Goal: Task Accomplishment & Management: Use online tool/utility

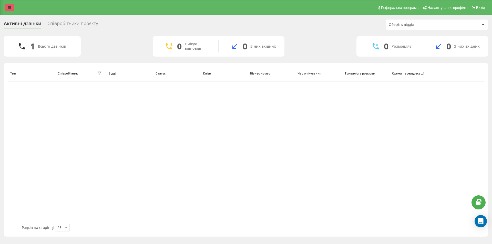
click at [10, 8] on icon at bounding box center [9, 8] width 3 height 4
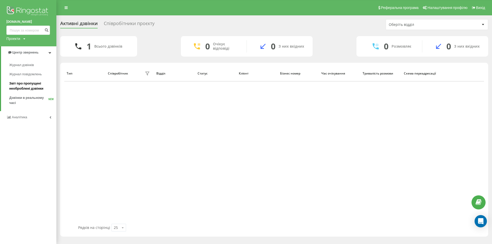
click at [32, 87] on span "Звіт про пропущені необроблені дзвінки" at bounding box center [31, 86] width 45 height 10
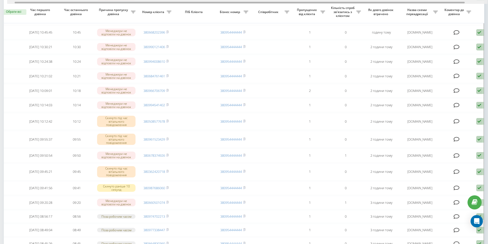
scroll to position [0, 32]
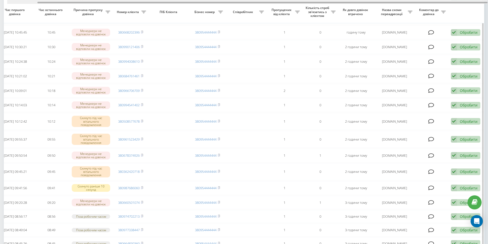
drag, startPoint x: 265, startPoint y: 2, endPoint x: 337, endPoint y: 4, distance: 71.7
click at [337, 4] on div "Обрати всі Час першого дзвінка Час останнього дзвінка Причина пропуску дзвінка …" at bounding box center [244, 105] width 480 height 446
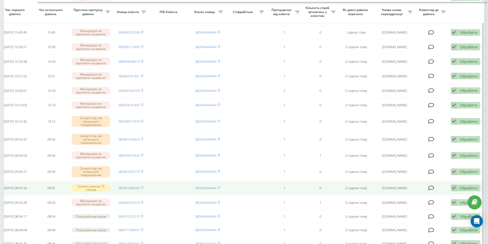
click at [460, 190] on div "Обробити" at bounding box center [469, 188] width 18 height 5
click at [411, 198] on span "Не вдалося зв'язатися" at bounding box center [407, 196] width 39 height 5
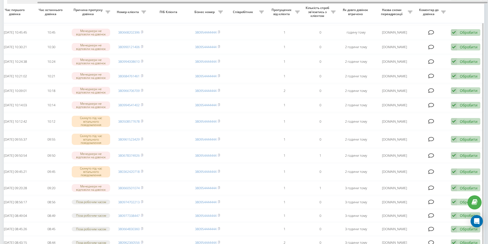
drag, startPoint x: 200, startPoint y: 3, endPoint x: 255, endPoint y: 6, distance: 55.1
click at [255, 6] on div "Обрати всі Час першого дзвінка Час останнього дзвінка Причина пропуску дзвінка …" at bounding box center [244, 104] width 480 height 445
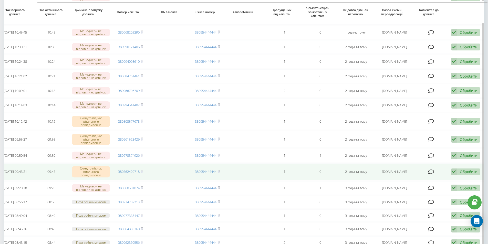
click at [457, 175] on div "Обробити Не вдалося зв'язатися Зв'язався з клієнтом за допомогою іншого каналу …" at bounding box center [465, 171] width 29 height 7
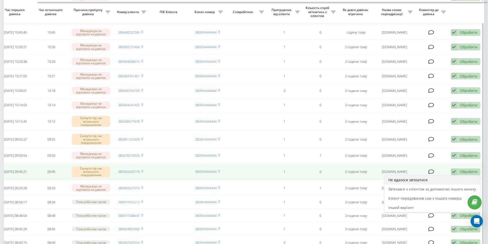
click at [411, 182] on span "Не вдалося зв'язатися" at bounding box center [407, 179] width 39 height 5
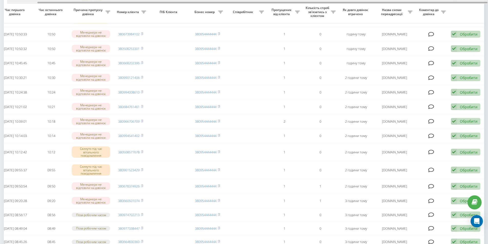
drag, startPoint x: 204, startPoint y: 2, endPoint x: 278, endPoint y: 7, distance: 74.9
click at [278, 4] on div "Обрати всі Час першого дзвінка Час останнього дзвінка Причина пропуску дзвінка …" at bounding box center [244, 132] width 480 height 440
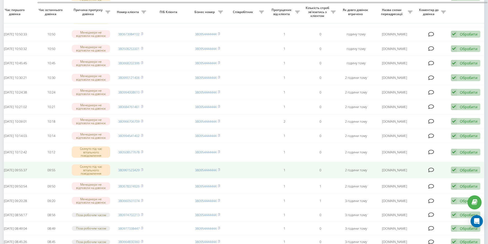
click at [459, 174] on div "Обробити Не вдалося зв'язатися Зв'язався з клієнтом за допомогою іншого каналу …" at bounding box center [465, 170] width 29 height 7
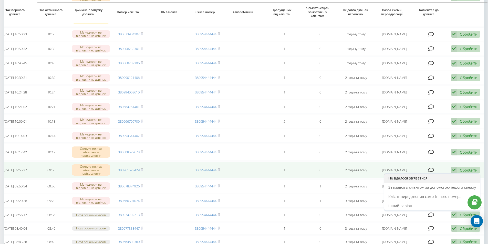
click at [413, 181] on span "Не вдалося зв'язатися" at bounding box center [407, 178] width 39 height 5
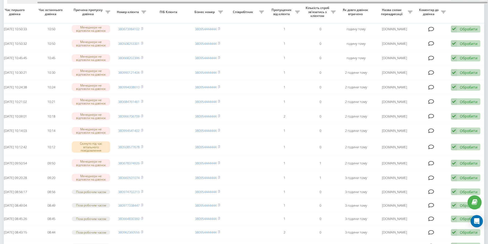
drag, startPoint x: 166, startPoint y: 3, endPoint x: 209, endPoint y: 6, distance: 42.7
click at [209, 5] on div "Обрати всі Час першого дзвінка Час останнього дзвінка Причина пропуску дзвінка …" at bounding box center [244, 125] width 480 height 436
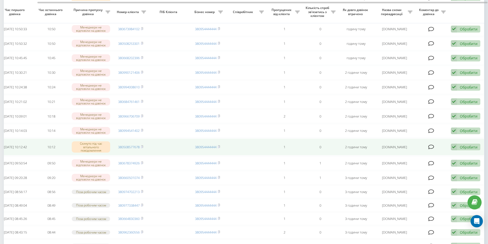
click at [459, 151] on div "Обробити Не вдалося зв'язатися Зв'язався з клієнтом за допомогою іншого каналу …" at bounding box center [465, 147] width 29 height 7
click at [420, 157] on span "Не вдалося зв'язатися" at bounding box center [407, 155] width 39 height 5
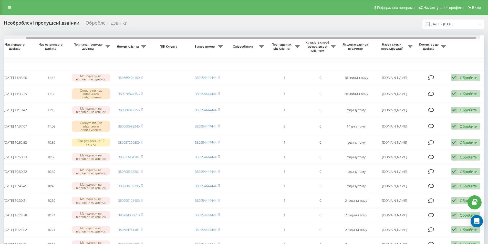
drag, startPoint x: 223, startPoint y: 37, endPoint x: 279, endPoint y: 40, distance: 55.6
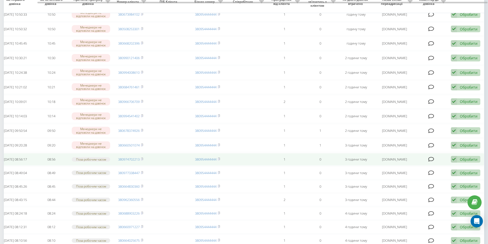
scroll to position [128, 0]
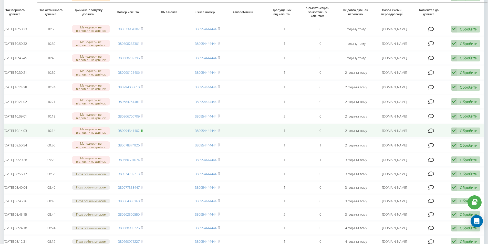
click at [142, 132] on rect at bounding box center [142, 131] width 2 height 2
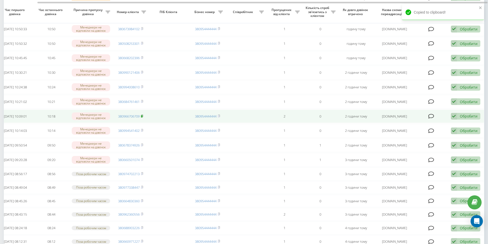
click at [142, 117] on rect at bounding box center [142, 116] width 2 height 2
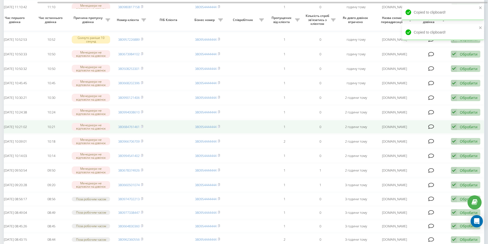
scroll to position [102, 0]
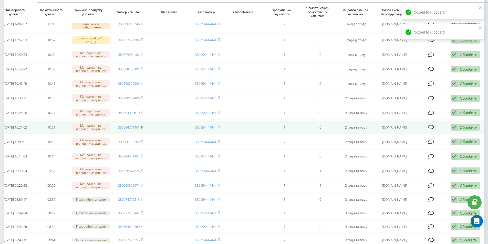
click at [142, 129] on rect at bounding box center [142, 127] width 2 height 2
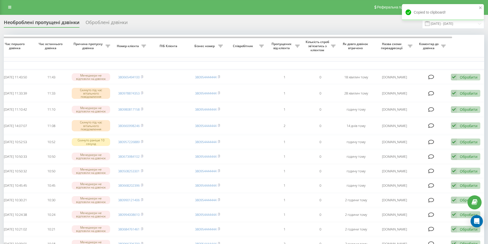
scroll to position [0, 0]
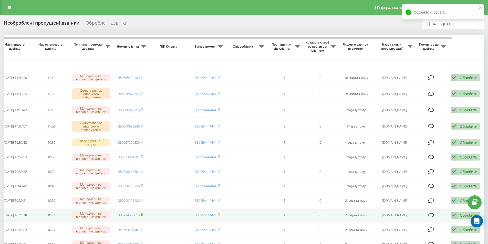
click at [142, 216] on rect at bounding box center [142, 215] width 2 height 2
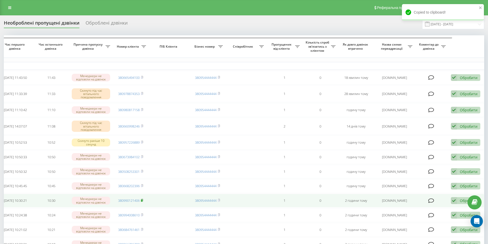
click at [142, 202] on rect at bounding box center [142, 200] width 2 height 2
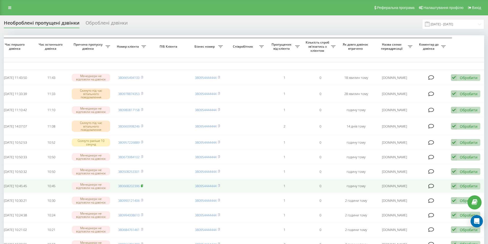
click at [142, 187] on rect at bounding box center [142, 186] width 2 height 2
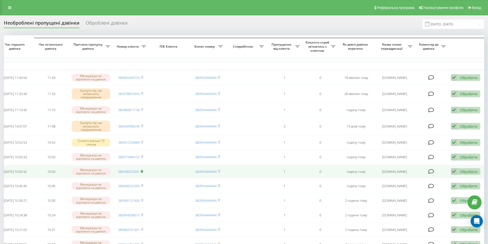
click at [142, 173] on rect at bounding box center [142, 172] width 2 height 2
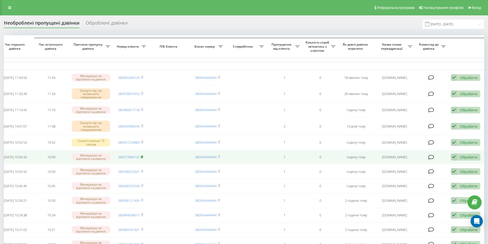
click at [142, 158] on rect at bounding box center [142, 157] width 2 height 2
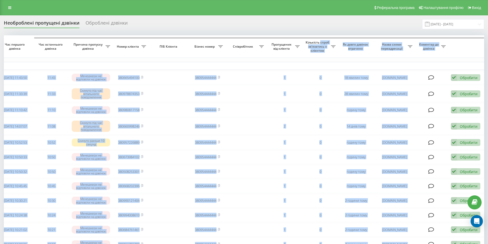
drag, startPoint x: 272, startPoint y: 37, endPoint x: 321, endPoint y: 41, distance: 48.6
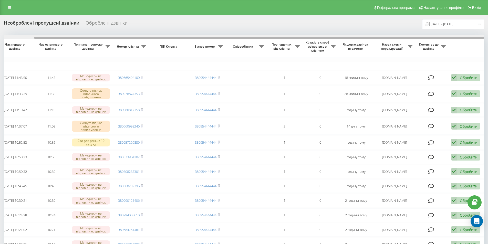
drag, startPoint x: 267, startPoint y: 37, endPoint x: 294, endPoint y: 39, distance: 26.7
click at [294, 39] on div at bounding box center [244, 37] width 480 height 4
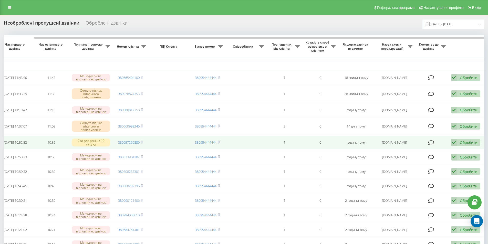
click at [458, 145] on div "Обробити Не вдалося зв'язатися Зв'язався з клієнтом за допомогою іншого каналу …" at bounding box center [465, 142] width 29 height 7
click at [400, 153] on span "Не вдалося зв'язатися" at bounding box center [407, 150] width 39 height 5
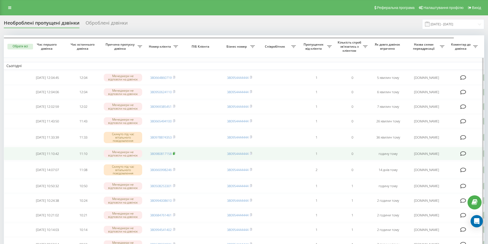
click at [175, 155] on icon at bounding box center [174, 153] width 2 height 3
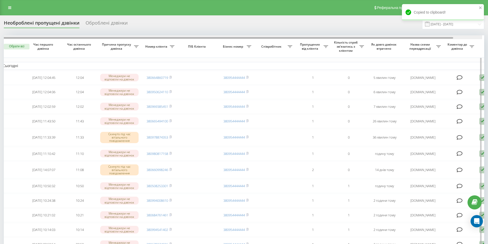
scroll to position [0, 32]
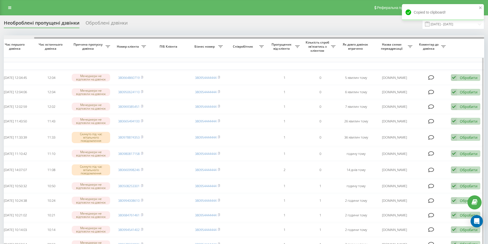
drag, startPoint x: 182, startPoint y: 37, endPoint x: 253, endPoint y: 41, distance: 71.3
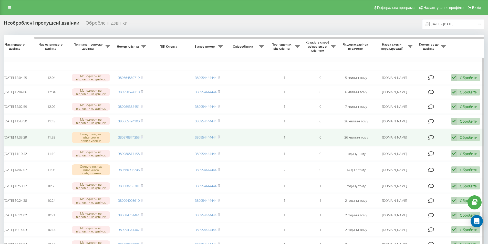
click at [459, 141] on div "Обробити Не вдалося зв'язатися Зв'язався з клієнтом за допомогою іншого каналу …" at bounding box center [465, 137] width 29 height 7
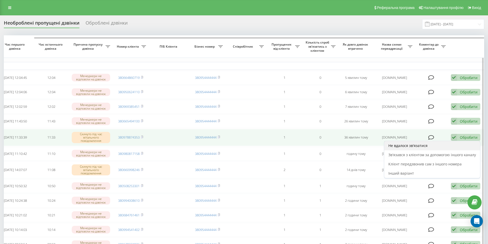
click at [404, 148] on span "Не вдалося зв'язатися" at bounding box center [407, 145] width 39 height 5
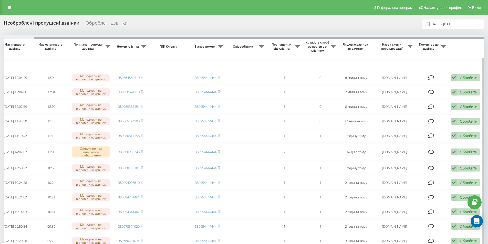
drag, startPoint x: 251, startPoint y: 39, endPoint x: 327, endPoint y: 41, distance: 76.9
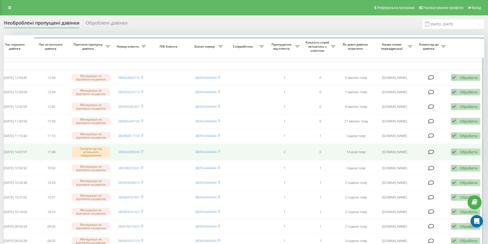
click at [463, 154] on div "Обробити" at bounding box center [469, 152] width 18 height 5
click at [407, 163] on span "Не вдалося зв'язатися" at bounding box center [407, 160] width 39 height 5
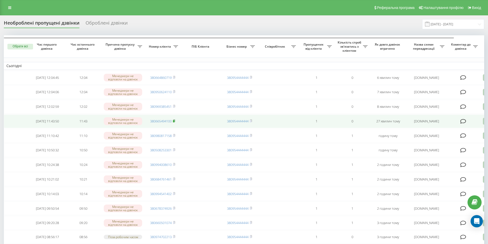
click at [174, 122] on rect at bounding box center [174, 121] width 2 height 2
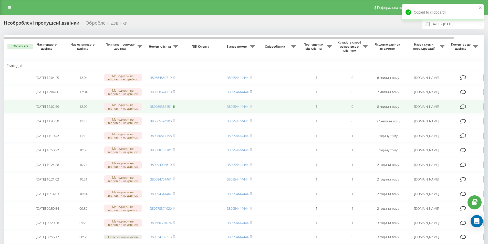
click at [174, 108] on rect at bounding box center [174, 106] width 2 height 2
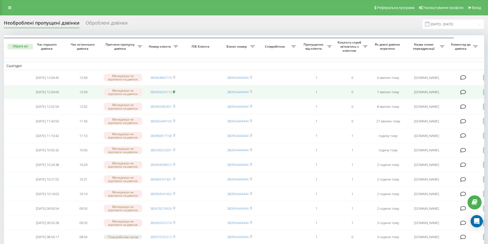
click at [174, 92] on rect at bounding box center [174, 92] width 2 height 2
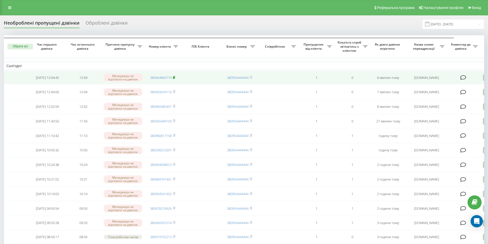
click at [175, 78] on icon at bounding box center [174, 77] width 2 height 3
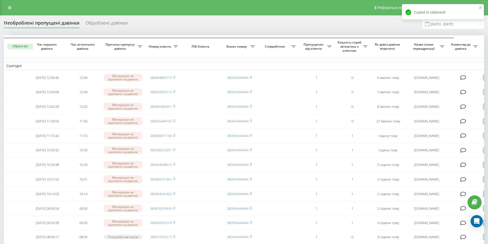
click at [37, 22] on div "Необроблені пропущені дзвінки" at bounding box center [42, 24] width 76 height 8
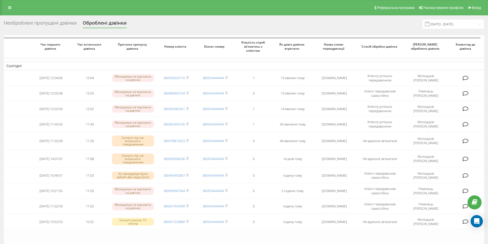
click at [49, 26] on div "Необроблені пропущені дзвінки" at bounding box center [40, 24] width 73 height 8
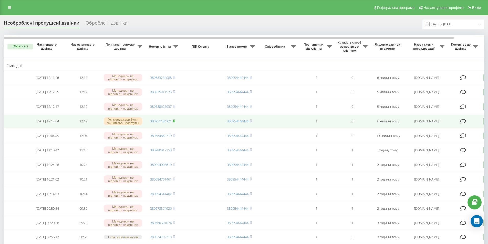
click at [174, 122] on rect at bounding box center [174, 121] width 2 height 2
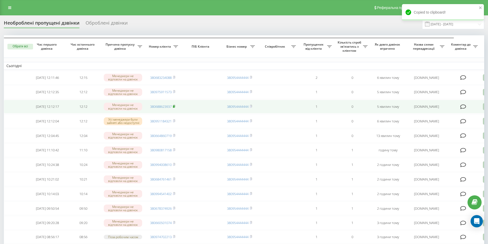
click at [174, 108] on rect at bounding box center [174, 106] width 2 height 2
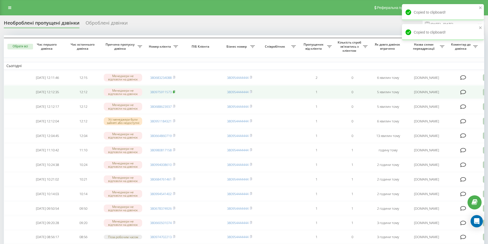
click at [174, 93] on rect at bounding box center [174, 92] width 2 height 2
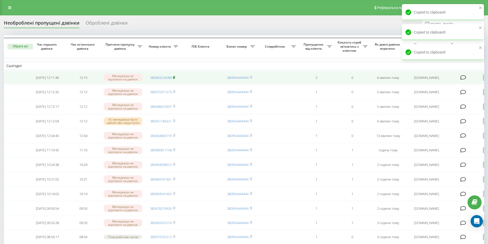
click at [174, 78] on rect at bounding box center [174, 78] width 2 height 2
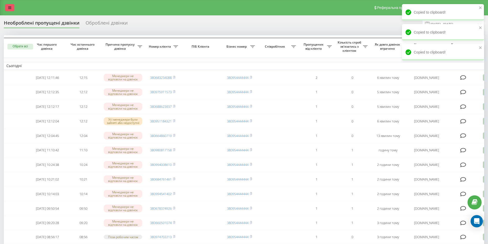
click at [8, 8] on link at bounding box center [9, 7] width 9 height 7
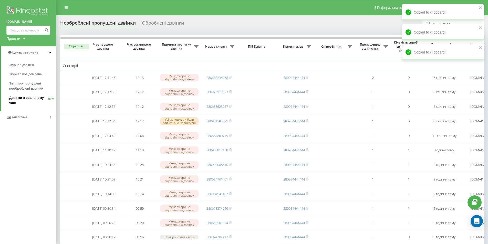
click at [27, 99] on span "Дзвінки в реальному часі" at bounding box center [28, 100] width 39 height 10
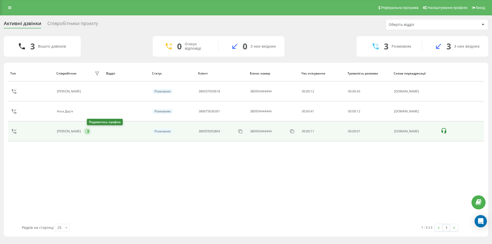
click at [89, 132] on icon at bounding box center [87, 131] width 1 height 3
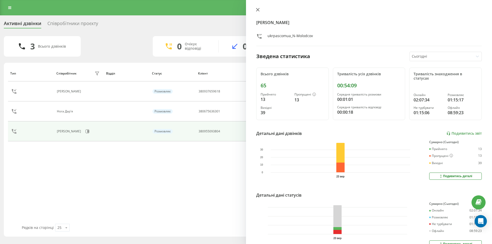
click at [256, 9] on icon at bounding box center [258, 10] width 4 height 4
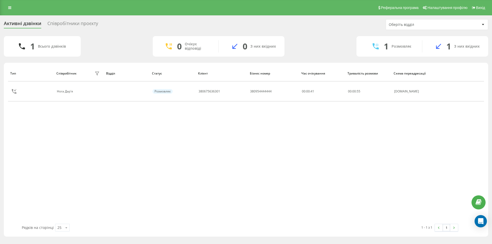
click at [65, 22] on div "Співробітники проєкту" at bounding box center [72, 25] width 51 height 8
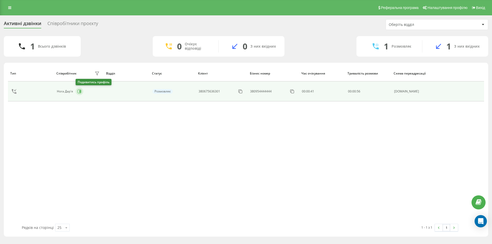
click at [79, 92] on icon at bounding box center [79, 91] width 4 height 4
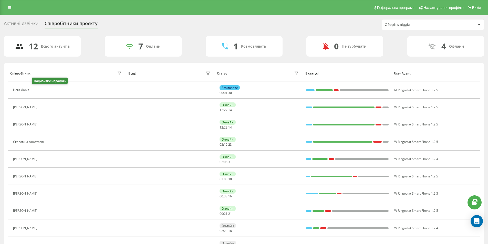
click at [37, 88] on button at bounding box center [35, 90] width 6 height 7
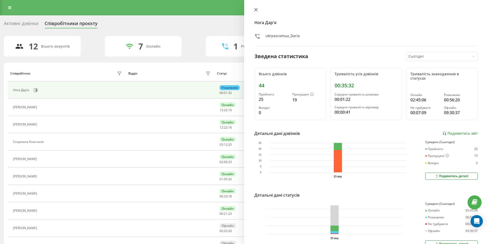
click at [256, 8] on div "Нога Дар'я ukrpascomua_Daria Зведена статистика Сьогодні Всього дзвінків 44 При…" at bounding box center [366, 122] width 244 height 244
click at [256, 10] on icon at bounding box center [255, 9] width 3 height 3
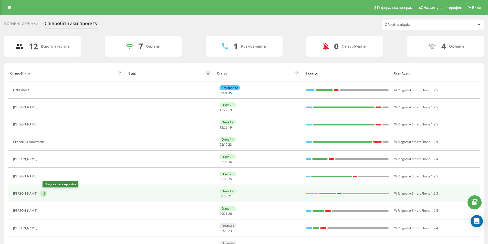
click at [45, 193] on icon at bounding box center [44, 193] width 1 height 3
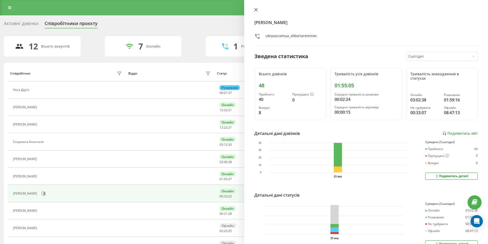
click at [257, 10] on icon at bounding box center [256, 10] width 4 height 4
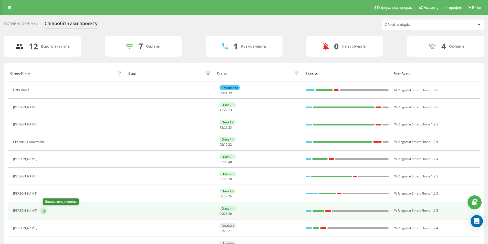
click at [46, 212] on icon at bounding box center [43, 211] width 4 height 4
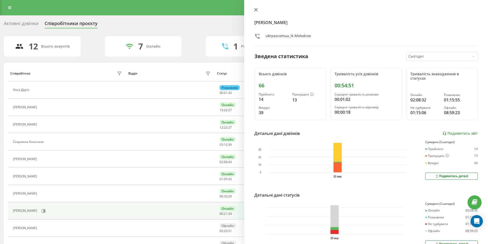
click at [256, 9] on icon at bounding box center [256, 10] width 4 height 4
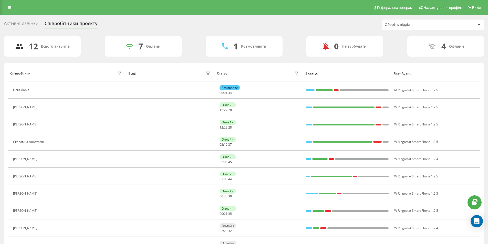
click at [24, 27] on div "Активні дзвінки" at bounding box center [21, 25] width 35 height 8
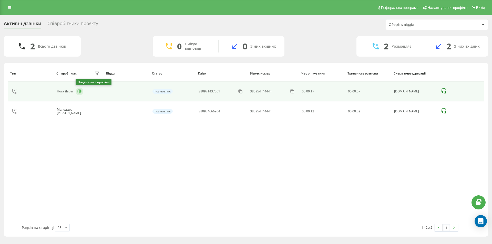
click at [81, 92] on icon at bounding box center [79, 92] width 4 height 4
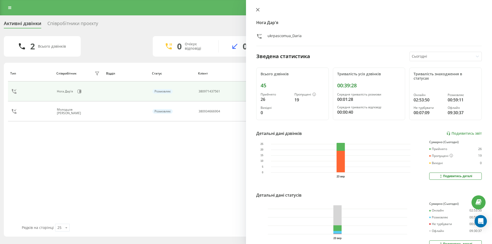
click at [258, 8] on icon at bounding box center [258, 10] width 4 height 4
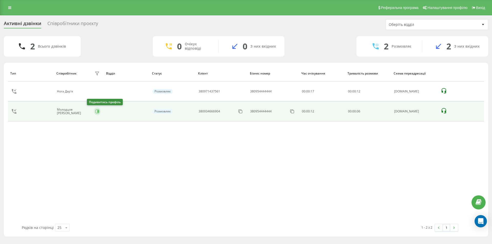
click at [97, 112] on icon at bounding box center [97, 111] width 1 height 3
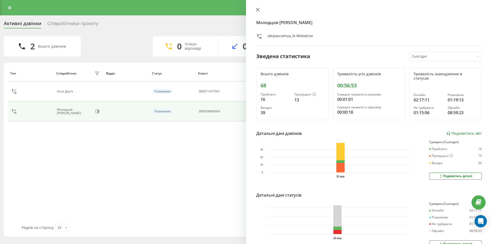
click at [257, 8] on icon at bounding box center [258, 10] width 4 height 4
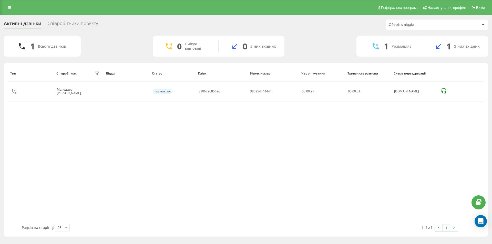
click at [94, 93] on button at bounding box center [97, 91] width 6 height 7
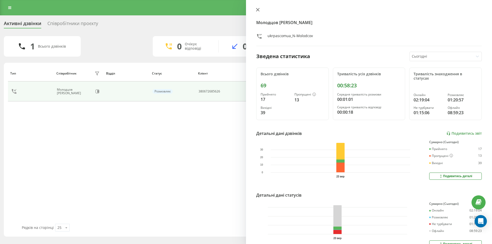
click at [256, 9] on icon at bounding box center [258, 10] width 4 height 4
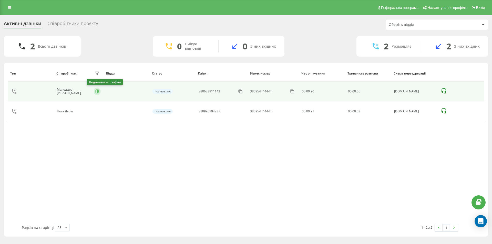
click at [95, 90] on icon at bounding box center [97, 91] width 4 height 4
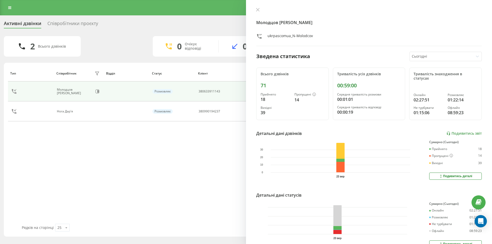
click at [261, 10] on div at bounding box center [368, 10] width 225 height 5
click at [257, 12] on button at bounding box center [257, 10] width 7 height 5
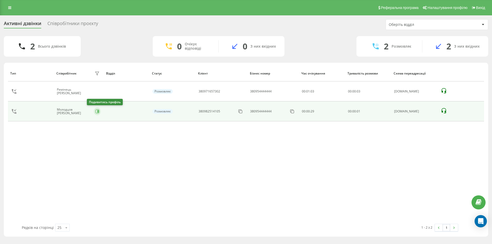
click at [95, 111] on icon at bounding box center [97, 112] width 4 height 4
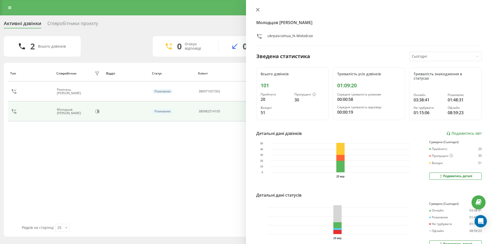
click at [260, 9] on button at bounding box center [257, 10] width 7 height 5
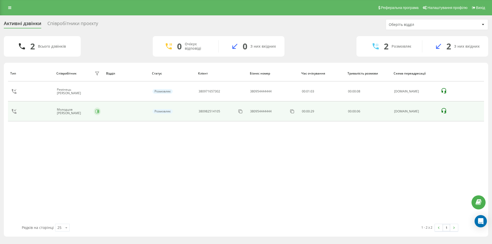
click at [95, 111] on icon at bounding box center [97, 111] width 4 height 4
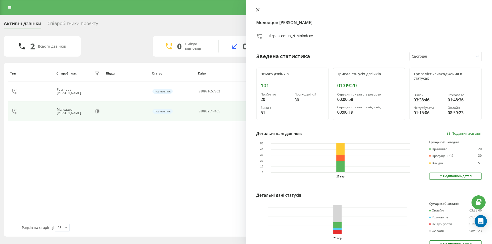
click at [257, 11] on icon at bounding box center [257, 9] width 3 height 3
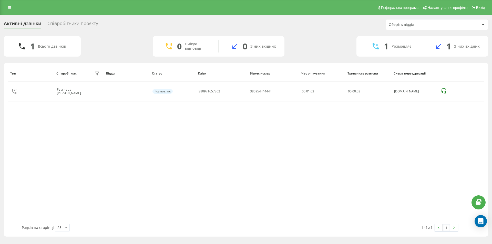
click at [65, 22] on div "Співробітники проєкту" at bounding box center [72, 25] width 51 height 8
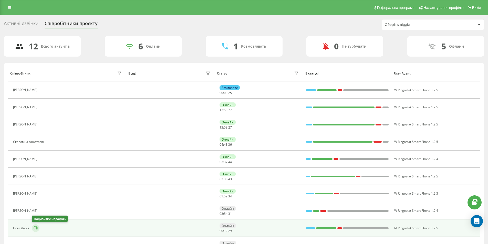
click at [36, 228] on icon at bounding box center [36, 228] width 1 height 3
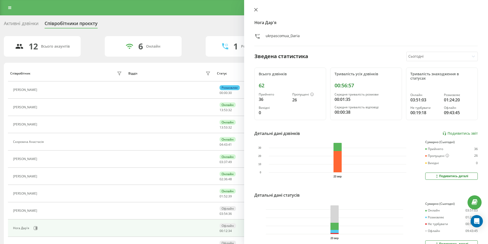
click at [256, 9] on icon at bounding box center [256, 10] width 4 height 4
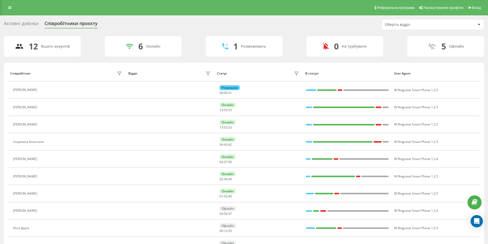
click at [20, 25] on div "Активні дзвінки" at bounding box center [21, 25] width 35 height 8
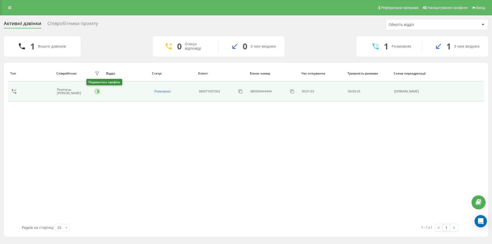
click at [95, 91] on icon at bounding box center [97, 91] width 4 height 4
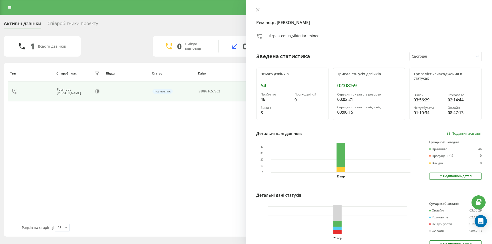
click at [256, 10] on icon at bounding box center [258, 10] width 4 height 4
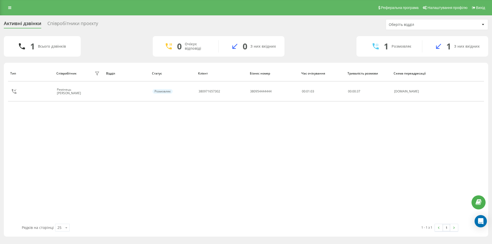
click at [76, 22] on div "Співробітники проєкту" at bounding box center [72, 25] width 51 height 8
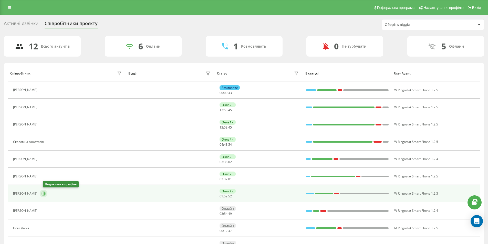
click at [46, 194] on icon at bounding box center [43, 194] width 4 height 4
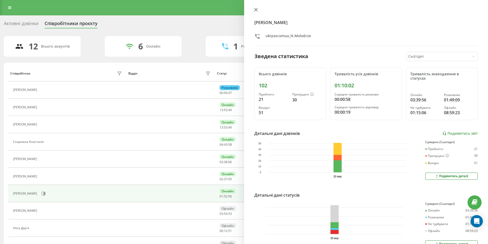
click at [255, 9] on icon at bounding box center [256, 10] width 4 height 4
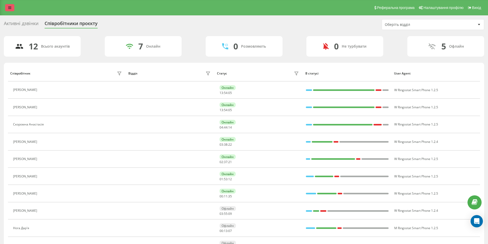
click at [9, 7] on icon at bounding box center [9, 8] width 3 height 4
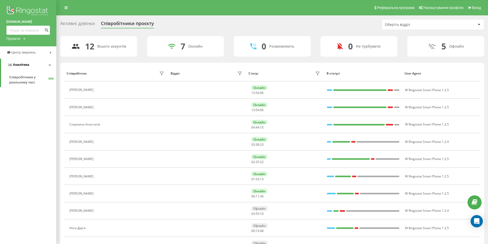
click at [52, 64] on link "Аналiтика" at bounding box center [28, 65] width 55 height 12
click at [51, 65] on icon at bounding box center [50, 64] width 2 height 3
click at [50, 51] on link "Центр звернень" at bounding box center [28, 52] width 56 height 12
click at [30, 87] on span "Звіт про пропущені необроблені дзвінки" at bounding box center [31, 86] width 45 height 10
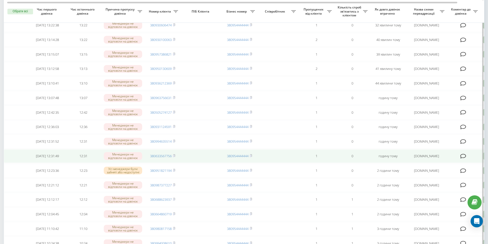
scroll to position [154, 0]
click at [174, 158] on rect at bounding box center [174, 156] width 2 height 2
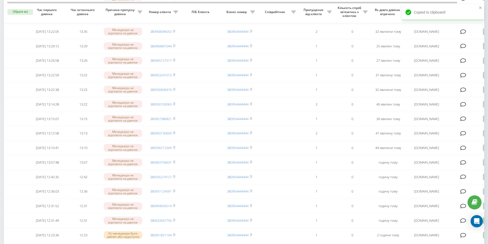
scroll to position [86, 0]
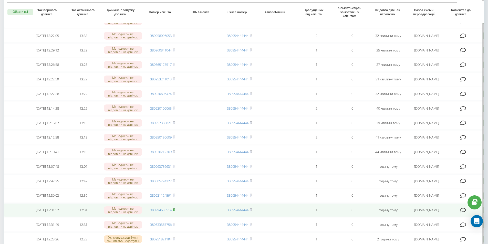
click at [174, 211] on rect at bounding box center [174, 210] width 2 height 2
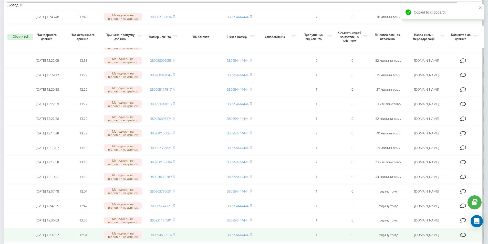
scroll to position [60, 0]
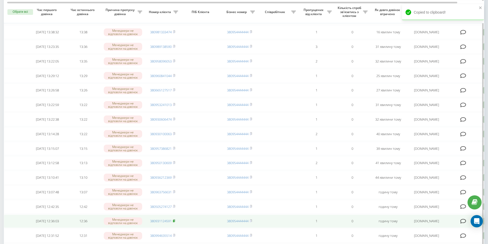
click at [174, 222] on rect at bounding box center [174, 221] width 2 height 2
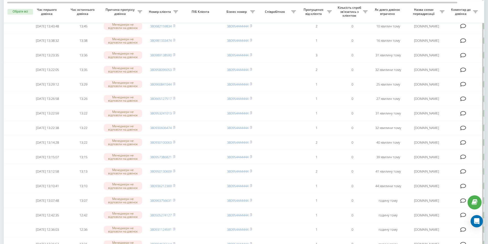
scroll to position [51, 0]
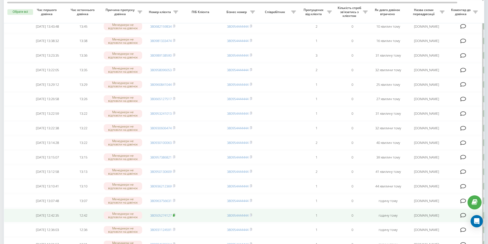
click at [175, 217] on icon at bounding box center [174, 215] width 2 height 3
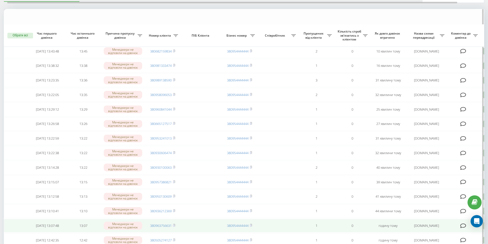
scroll to position [26, 0]
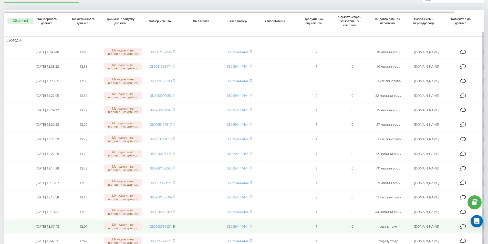
click at [174, 228] on rect at bounding box center [174, 226] width 2 height 2
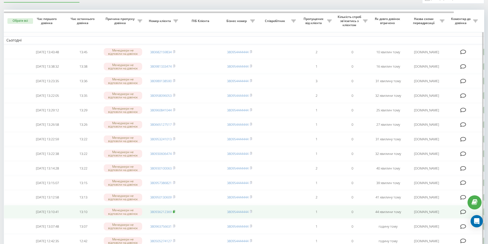
click at [175, 213] on icon at bounding box center [174, 211] width 2 height 3
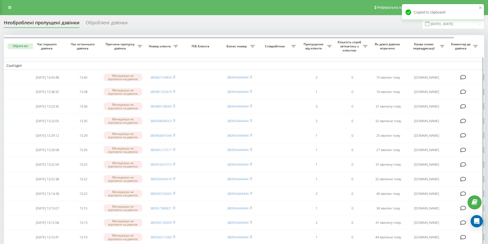
scroll to position [0, 0]
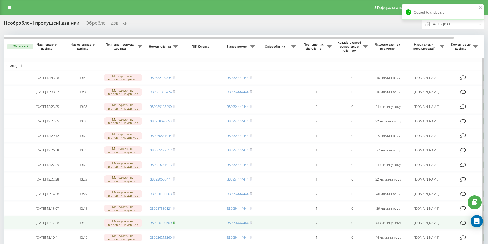
click at [175, 224] on icon at bounding box center [174, 222] width 2 height 3
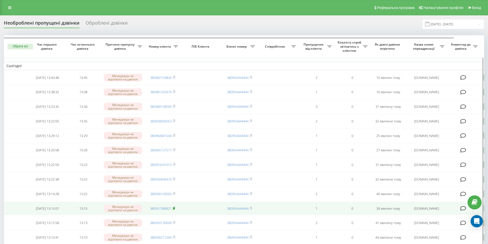
click at [174, 210] on rect at bounding box center [174, 208] width 2 height 2
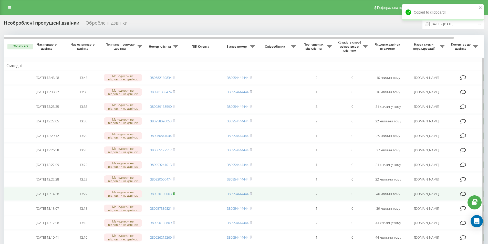
click at [174, 195] on rect at bounding box center [174, 194] width 2 height 2
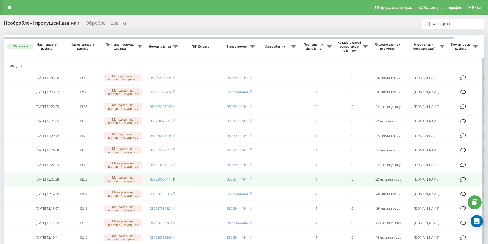
click at [174, 181] on rect at bounding box center [174, 179] width 2 height 2
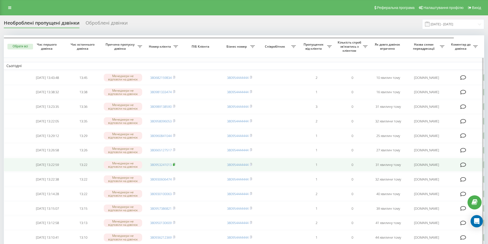
click at [174, 166] on rect at bounding box center [174, 165] width 2 height 2
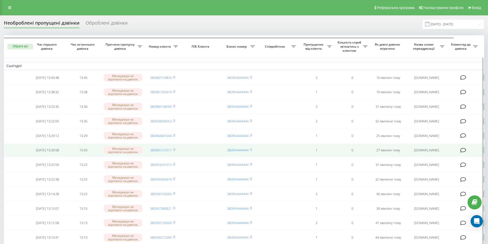
click at [176, 155] on td "380665127517" at bounding box center [163, 151] width 36 height 14
click at [175, 151] on icon at bounding box center [174, 149] width 2 height 3
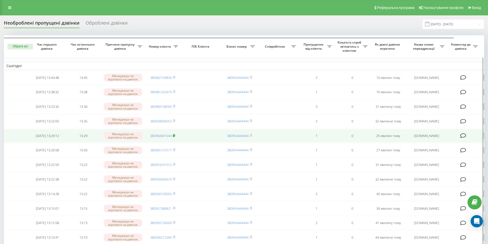
click at [174, 137] on rect at bounding box center [174, 136] width 2 height 2
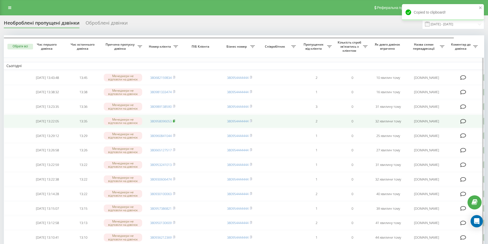
click at [174, 122] on rect at bounding box center [174, 121] width 2 height 2
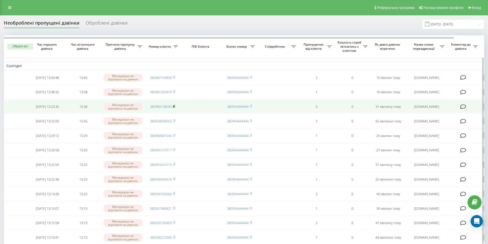
click at [174, 108] on rect at bounding box center [174, 106] width 2 height 2
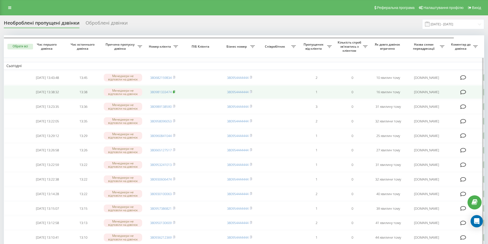
click at [175, 93] on icon at bounding box center [174, 91] width 2 height 3
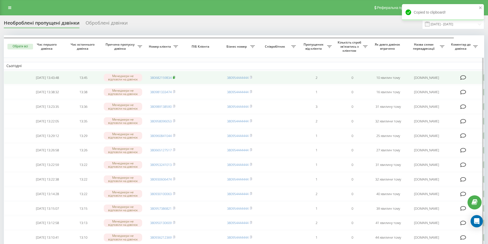
click at [174, 77] on rect at bounding box center [174, 78] width 2 height 2
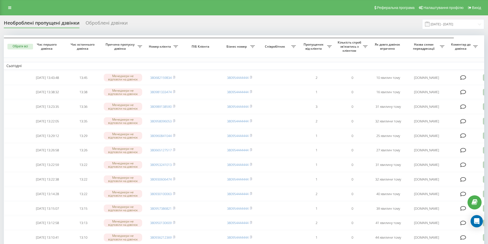
click at [38, 25] on div "Необроблені пропущені дзвінки" at bounding box center [42, 24] width 76 height 8
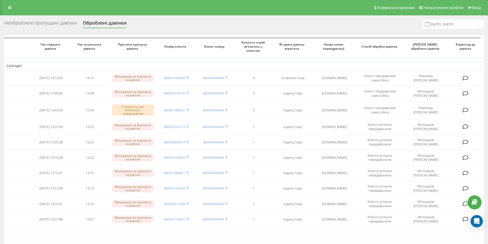
click at [48, 24] on div "Необроблені пропущені дзвінки" at bounding box center [40, 24] width 73 height 8
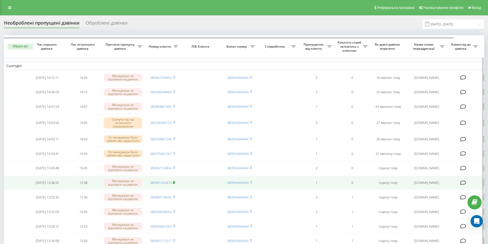
click at [174, 184] on rect at bounding box center [174, 183] width 2 height 2
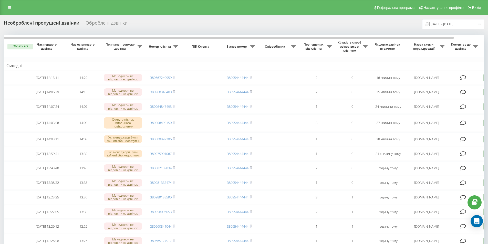
click at [45, 20] on div "Необроблені пропущені дзвінки" at bounding box center [42, 24] width 76 height 8
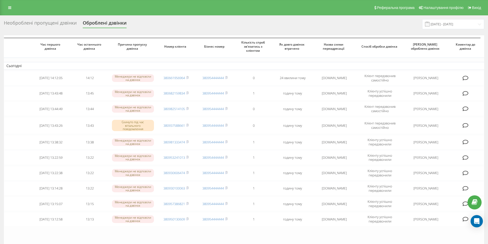
click at [43, 19] on div "Необроблені пропущені дзвінки Оброблені дзвінки 23.08.2025 - 23.09.2025" at bounding box center [244, 24] width 480 height 10
click at [44, 21] on div "Необроблені пропущені дзвінки" at bounding box center [40, 24] width 73 height 8
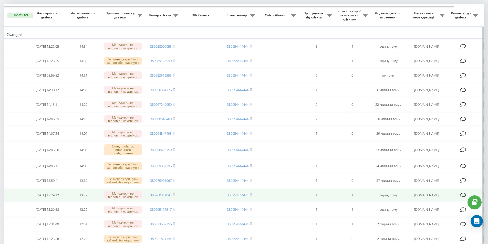
scroll to position [26, 0]
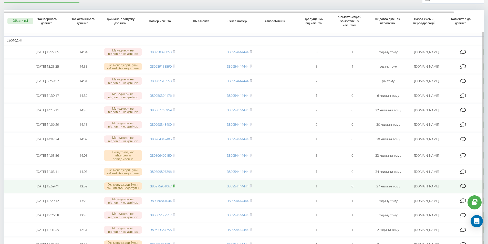
click at [175, 187] on icon at bounding box center [174, 185] width 2 height 3
click at [174, 187] on rect at bounding box center [174, 186] width 2 height 2
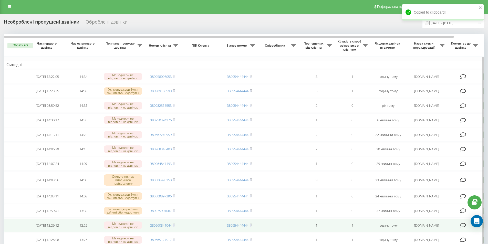
scroll to position [0, 0]
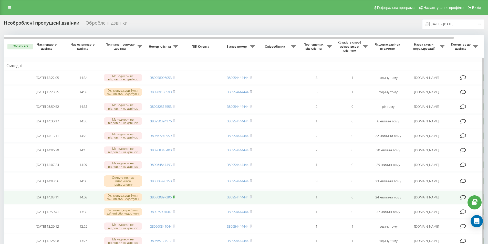
click at [175, 199] on span at bounding box center [174, 197] width 2 height 5
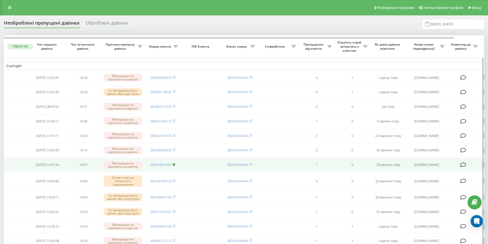
click at [175, 166] on icon at bounding box center [174, 164] width 2 height 3
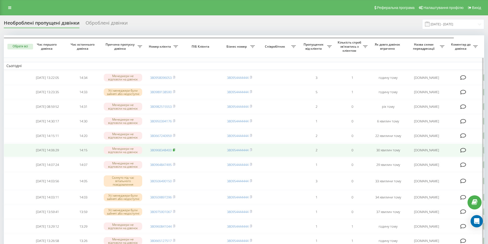
click at [174, 151] on rect at bounding box center [174, 150] width 2 height 2
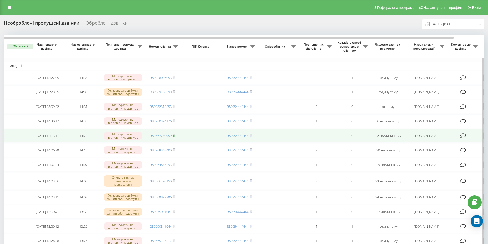
click at [174, 137] on rect at bounding box center [174, 136] width 2 height 2
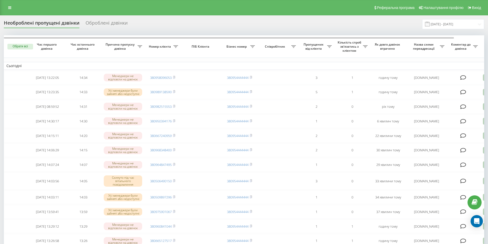
click at [51, 23] on div "Необроблені пропущені дзвінки" at bounding box center [42, 24] width 76 height 8
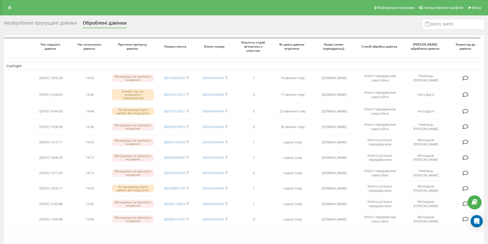
click at [43, 24] on div "Необроблені пропущені дзвінки" at bounding box center [40, 24] width 73 height 8
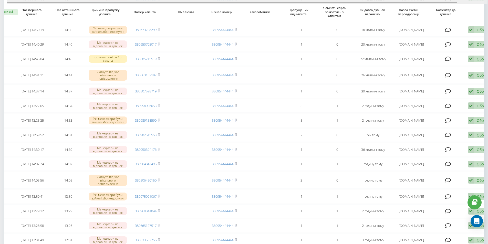
scroll to position [0, 32]
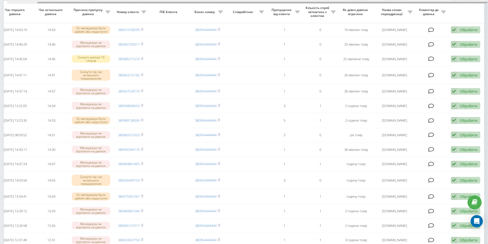
drag, startPoint x: 180, startPoint y: 3, endPoint x: 269, endPoint y: 19, distance: 90.3
click at [271, 6] on div "Обрати всі Час першого дзвінка Час останнього дзвінка Причина пропуску дзвінка …" at bounding box center [244, 179] width 480 height 441
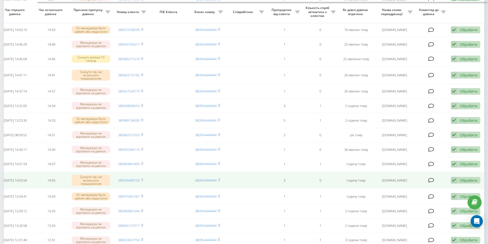
click at [458, 184] on div "Обробити Не вдалося зв'язатися Зв'язався з клієнтом за допомогою іншого каналу …" at bounding box center [465, 180] width 29 height 7
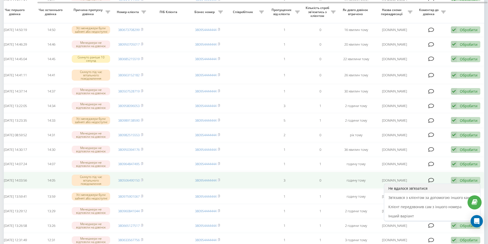
click at [415, 191] on span "Не вдалося зв'язатися" at bounding box center [407, 188] width 39 height 5
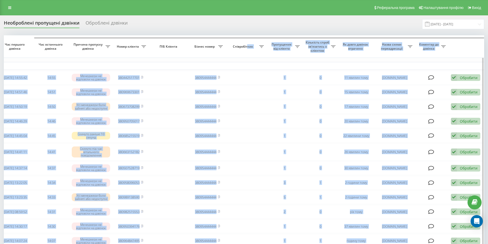
drag, startPoint x: 192, startPoint y: 37, endPoint x: 247, endPoint y: 42, distance: 55.0
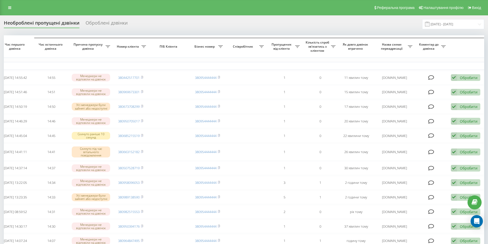
click at [206, 26] on div "Необроблені пропущені дзвінки Оброблені дзвінки [DATE] - [DATE]" at bounding box center [244, 24] width 480 height 10
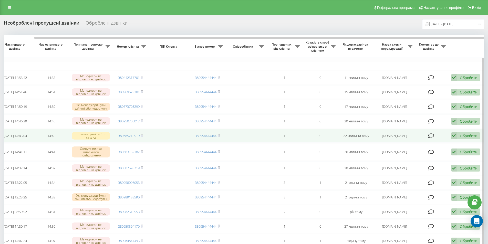
click at [459, 139] on div "Обробити Не вдалося зв'язатися Зв'язався з клієнтом за допомогою іншого каналу …" at bounding box center [465, 135] width 29 height 7
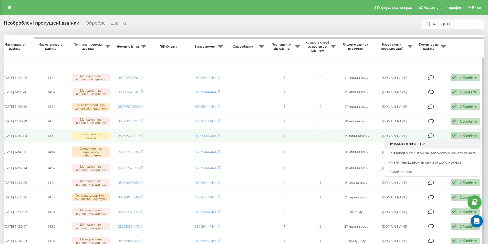
click at [426, 146] on span "Не вдалося зв'язатися" at bounding box center [407, 143] width 39 height 5
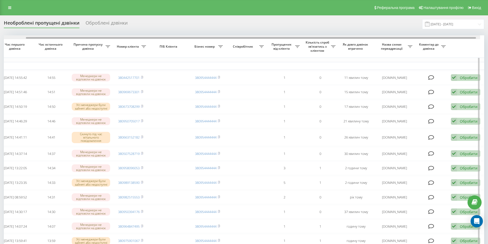
drag, startPoint x: 214, startPoint y: 38, endPoint x: 254, endPoint y: 42, distance: 40.1
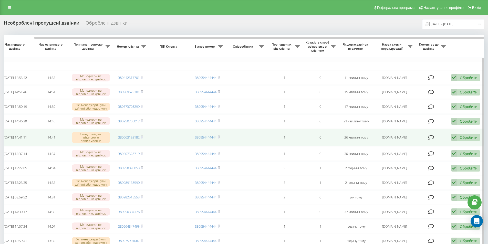
click at [463, 140] on div "Обробити" at bounding box center [469, 137] width 18 height 5
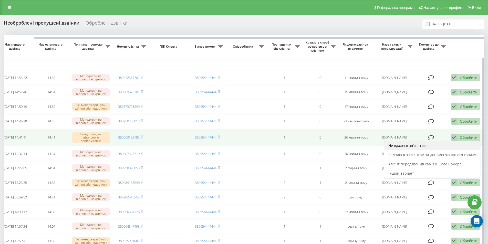
click at [414, 148] on span "Не вдалося зв'язатися" at bounding box center [407, 145] width 39 height 5
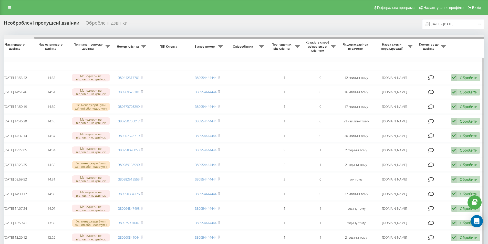
drag, startPoint x: 283, startPoint y: 37, endPoint x: 346, endPoint y: 41, distance: 63.1
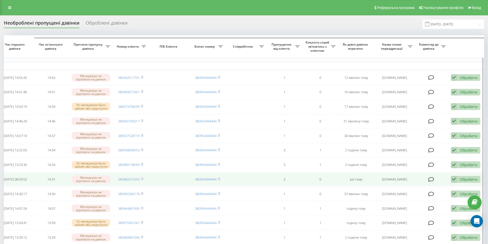
click at [463, 183] on div "Обробити Не вдалося зв'язатися Зв'язався з клієнтом за допомогою іншого каналу …" at bounding box center [465, 179] width 29 height 7
click at [434, 192] on div "Не вдалося зв'язатися" at bounding box center [432, 187] width 96 height 9
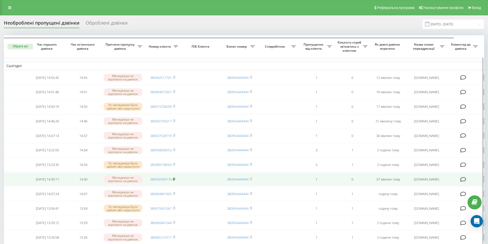
click at [174, 181] on rect at bounding box center [174, 179] width 2 height 2
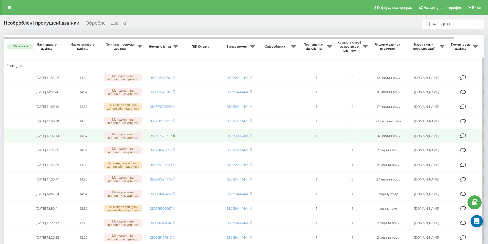
click at [175, 137] on icon at bounding box center [174, 135] width 2 height 3
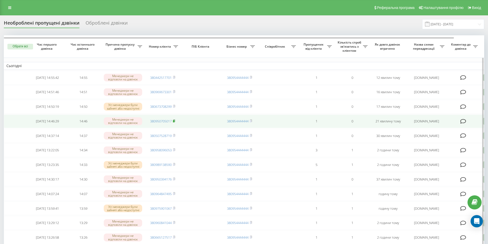
click at [175, 122] on icon at bounding box center [174, 120] width 2 height 3
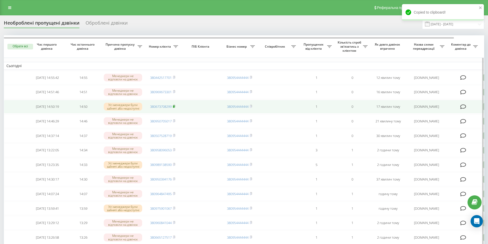
click at [175, 108] on icon at bounding box center [174, 106] width 2 height 3
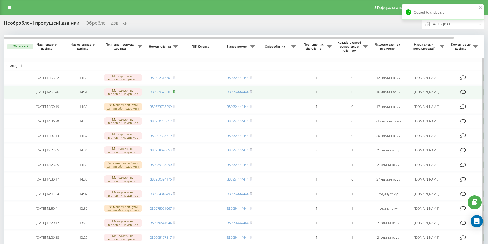
click at [175, 93] on icon at bounding box center [174, 91] width 2 height 3
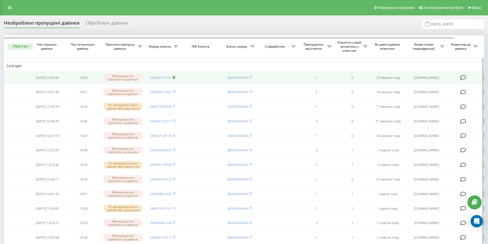
click at [174, 78] on rect at bounding box center [174, 78] width 2 height 2
click at [174, 77] on rect at bounding box center [174, 78] width 2 height 2
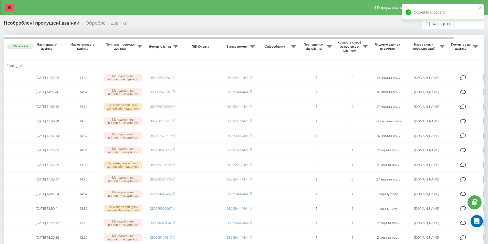
click at [9, 8] on icon at bounding box center [9, 8] width 3 height 4
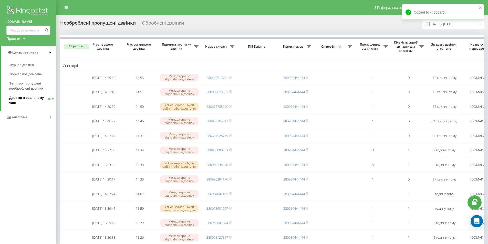
click at [29, 97] on span "Дзвінки в реальному часі" at bounding box center [28, 100] width 39 height 10
